Goal: Find specific page/section: Find specific page/section

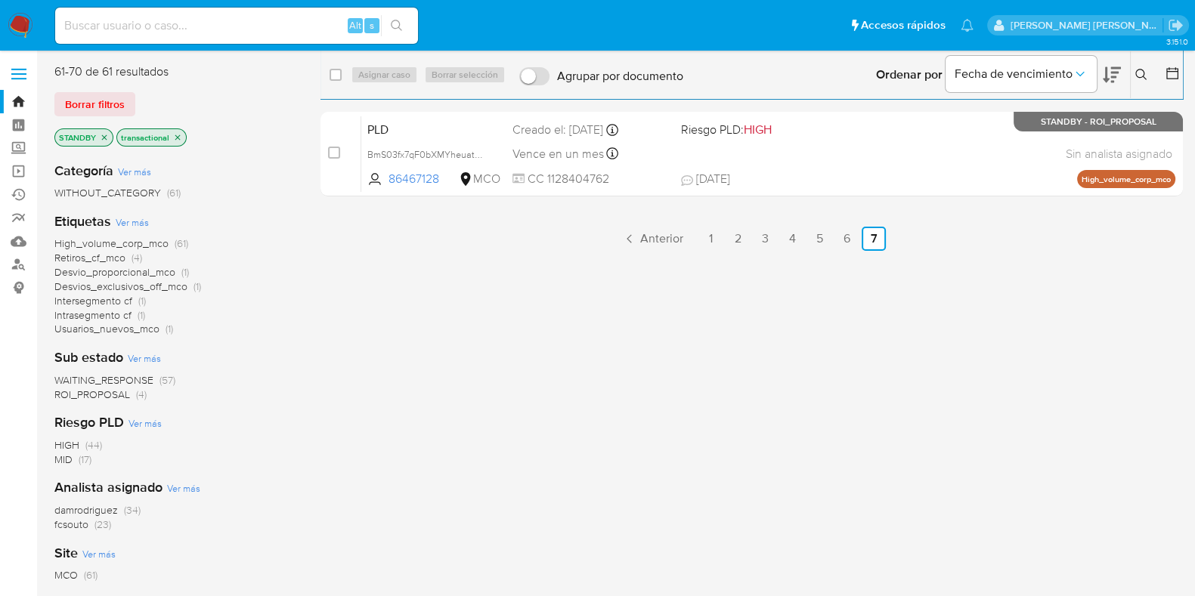
click at [20, 100] on link "Bandeja" at bounding box center [90, 101] width 180 height 23
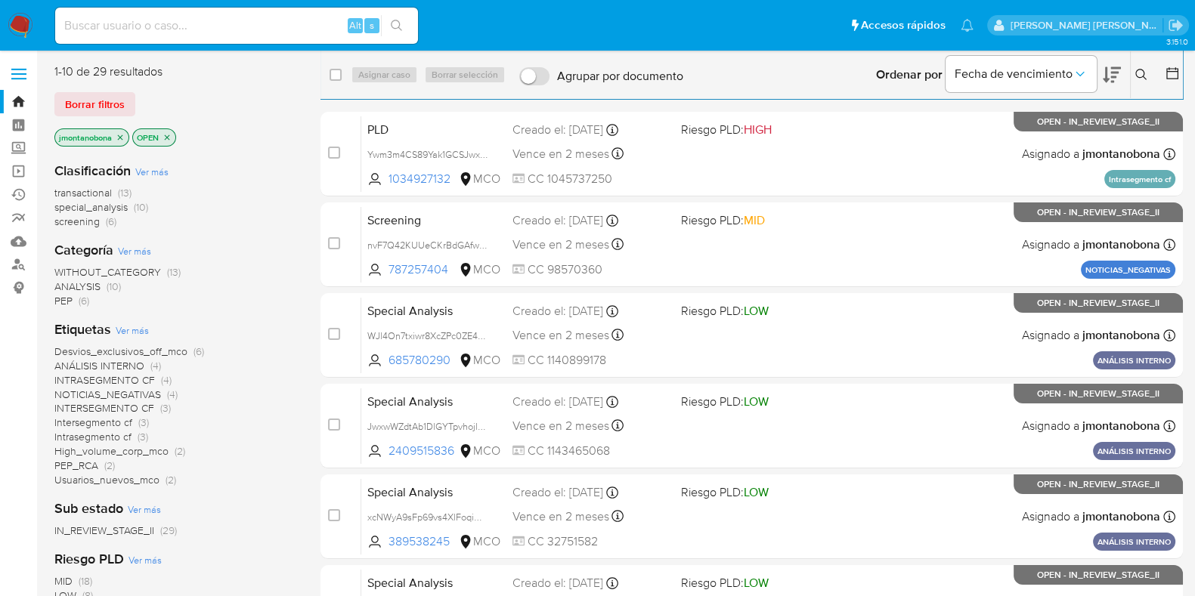
click at [227, 23] on input at bounding box center [236, 26] width 363 height 20
paste input "fiR2FgxJEisAHQlw5linrGfl"
type input "fiR2FgxJEisAHQlw5linrGfl"
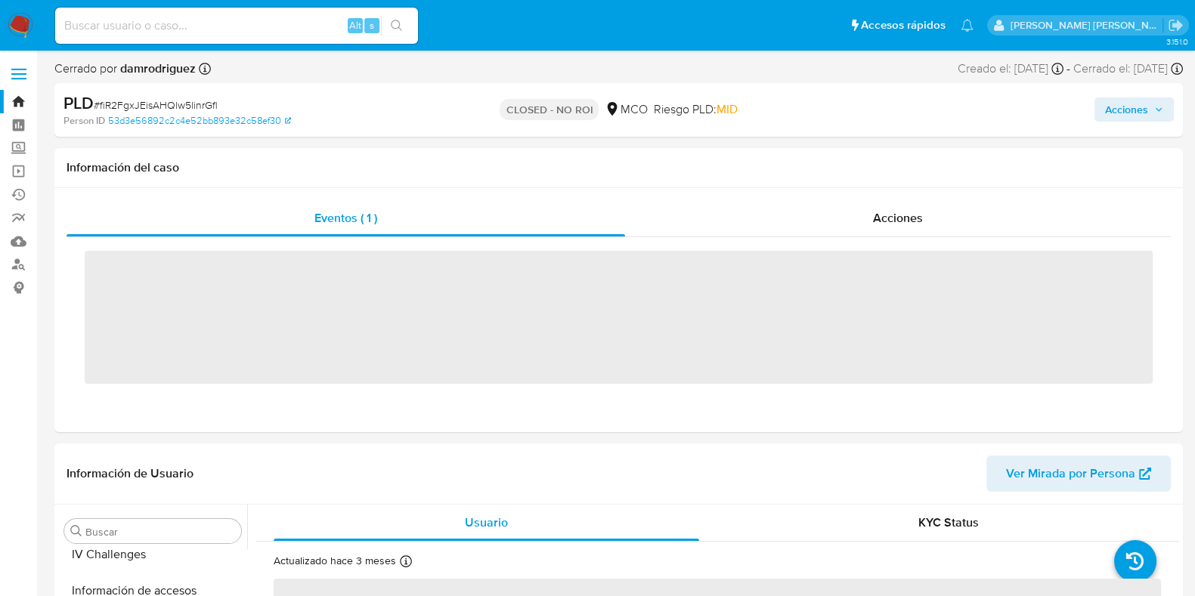
scroll to position [601, 0]
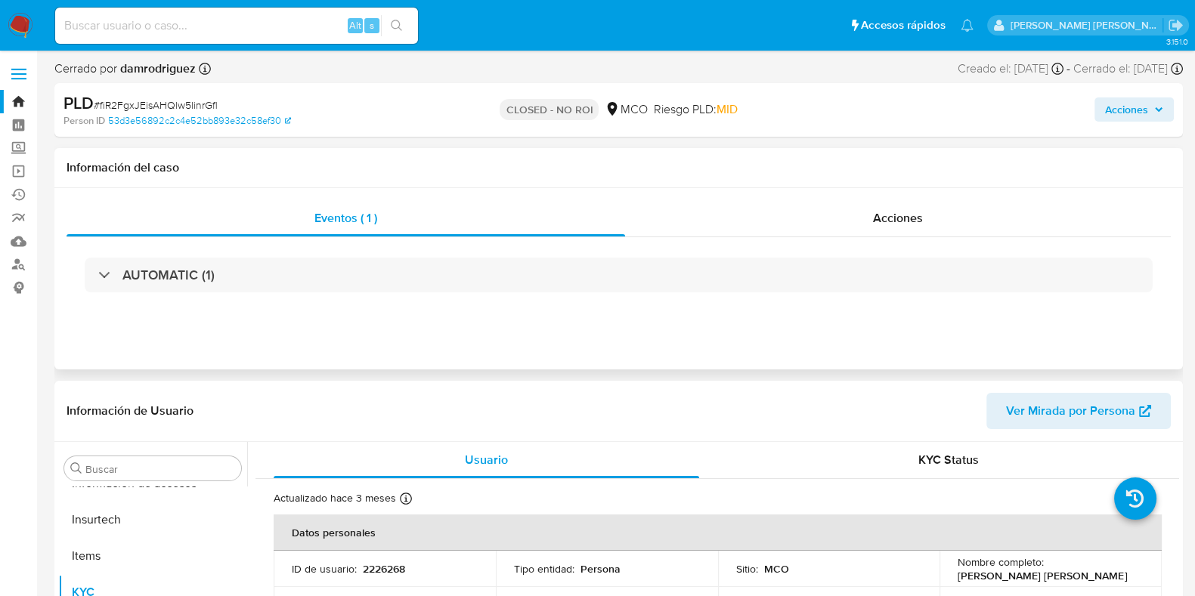
select select "10"
